Goal: Information Seeking & Learning: Find specific fact

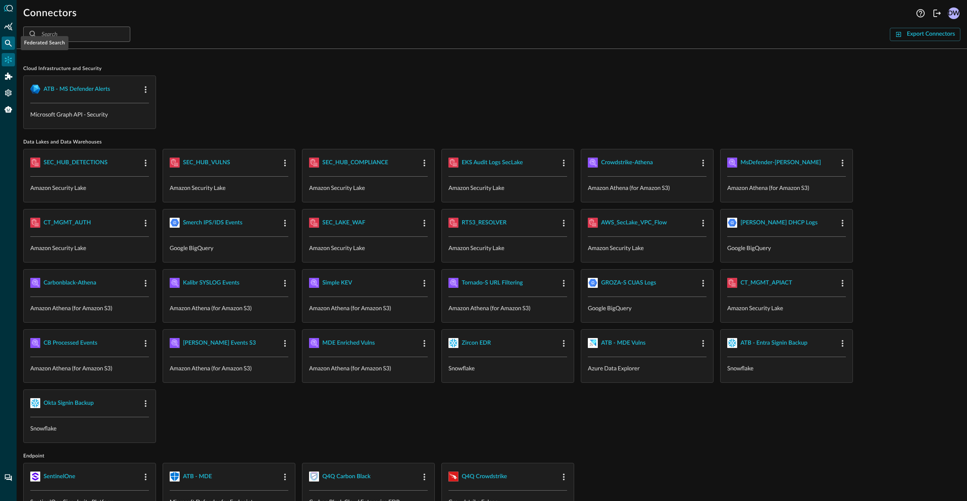
click at [5, 43] on icon "Federated Search" at bounding box center [8, 43] width 8 height 8
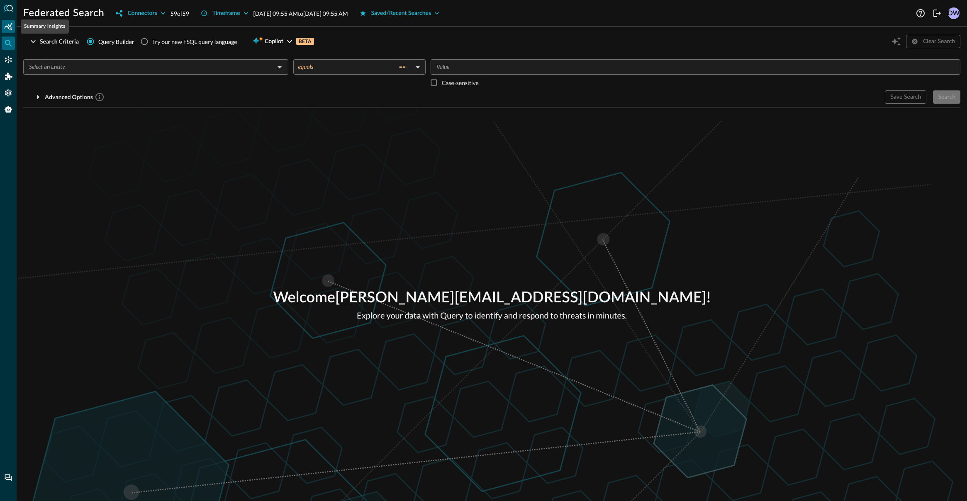
click at [13, 24] on div "Summary Insights" at bounding box center [8, 26] width 13 height 13
click at [97, 63] on input "text" at bounding box center [149, 67] width 246 height 10
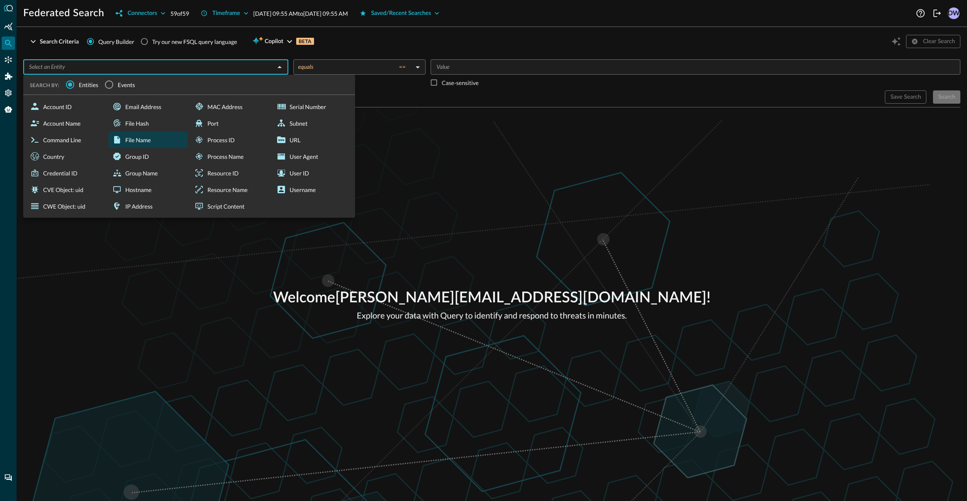
click at [140, 140] on div "File Name" at bounding box center [148, 139] width 79 height 17
type input "File Name"
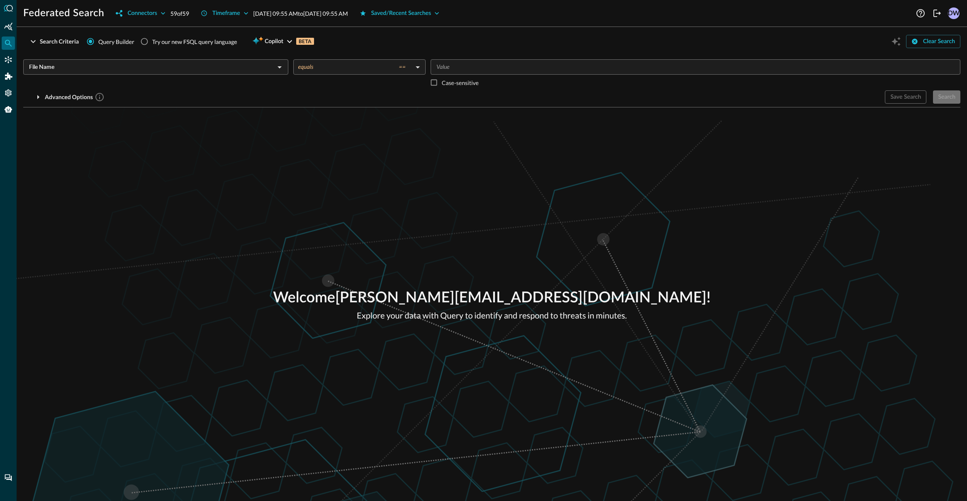
click at [331, 58] on div "File Name ​ equals == equals ​ ​ Case-sensitive Advanced Options Save Search Se…" at bounding box center [491, 78] width 937 height 51
click at [331, 60] on body "Federated Search Connectors 59 of 59 Timeframe Aug 26, 2025 09:55 AM to Aug 27,…" at bounding box center [483, 282] width 967 height 565
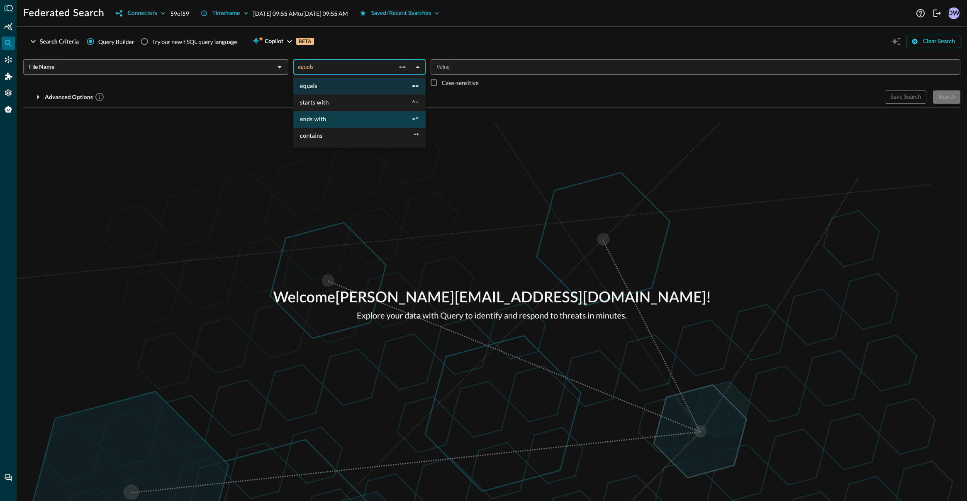
drag, startPoint x: 318, startPoint y: 141, endPoint x: 379, endPoint y: 117, distance: 65.9
click at [319, 141] on li "contains **" at bounding box center [359, 136] width 132 height 17
type input "contains"
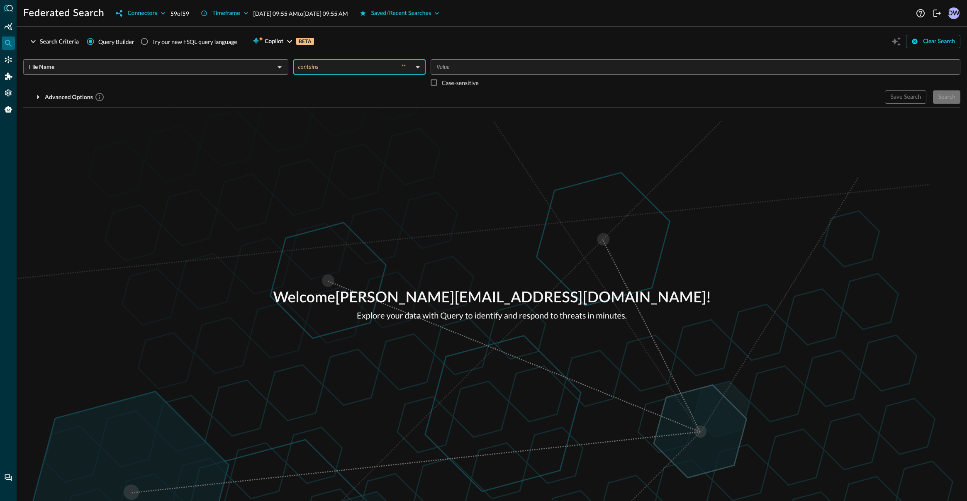
click at [454, 70] on input "Value" at bounding box center [694, 67] width 523 height 10
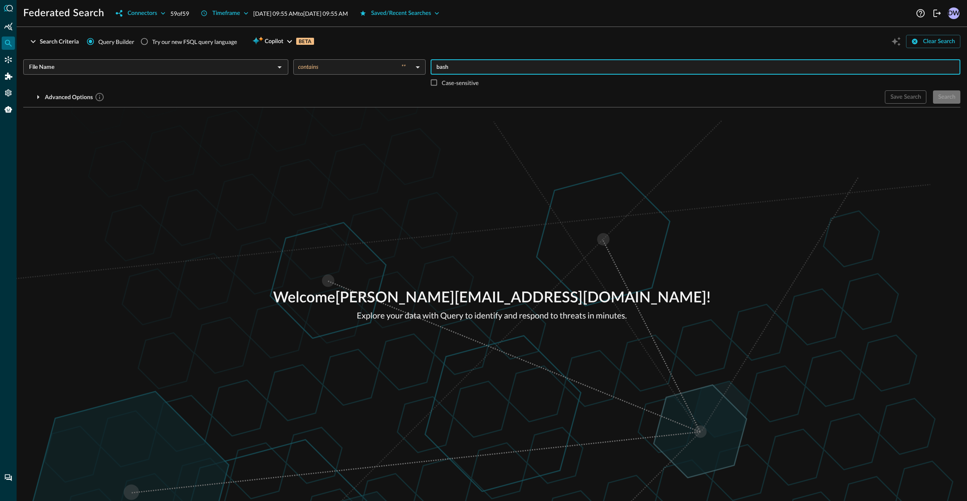
type input "bash"
drag, startPoint x: 734, startPoint y: 121, endPoint x: 825, endPoint y: 109, distance: 91.6
click at [734, 121] on div "Welcome david.wheeler88+demo@gmail.com ! Explore your data with Query to identi…" at bounding box center [492, 304] width 950 height 394
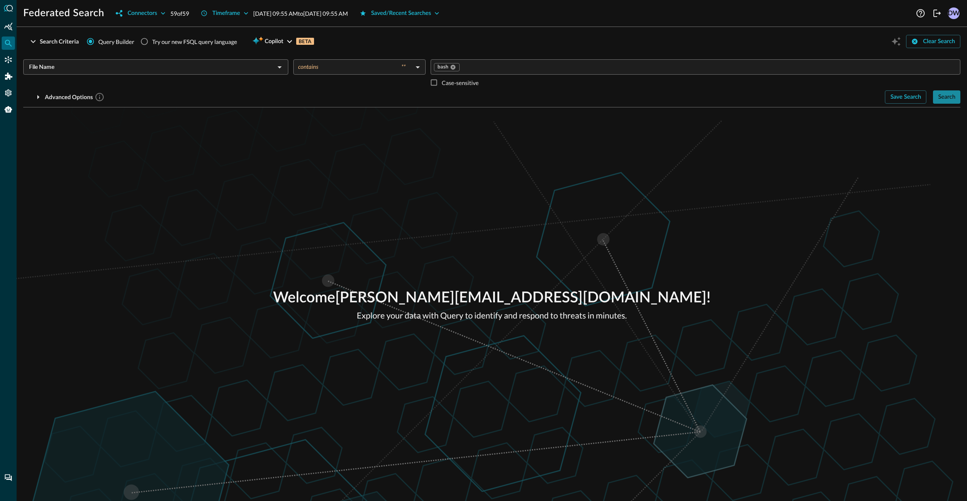
drag, startPoint x: 941, startPoint y: 101, endPoint x: 765, endPoint y: 106, distance: 175.5
click at [940, 101] on div "Search" at bounding box center [946, 97] width 17 height 10
click at [431, 15] on div "Saved/Recent Searches" at bounding box center [401, 13] width 60 height 10
